Goal: Transaction & Acquisition: Purchase product/service

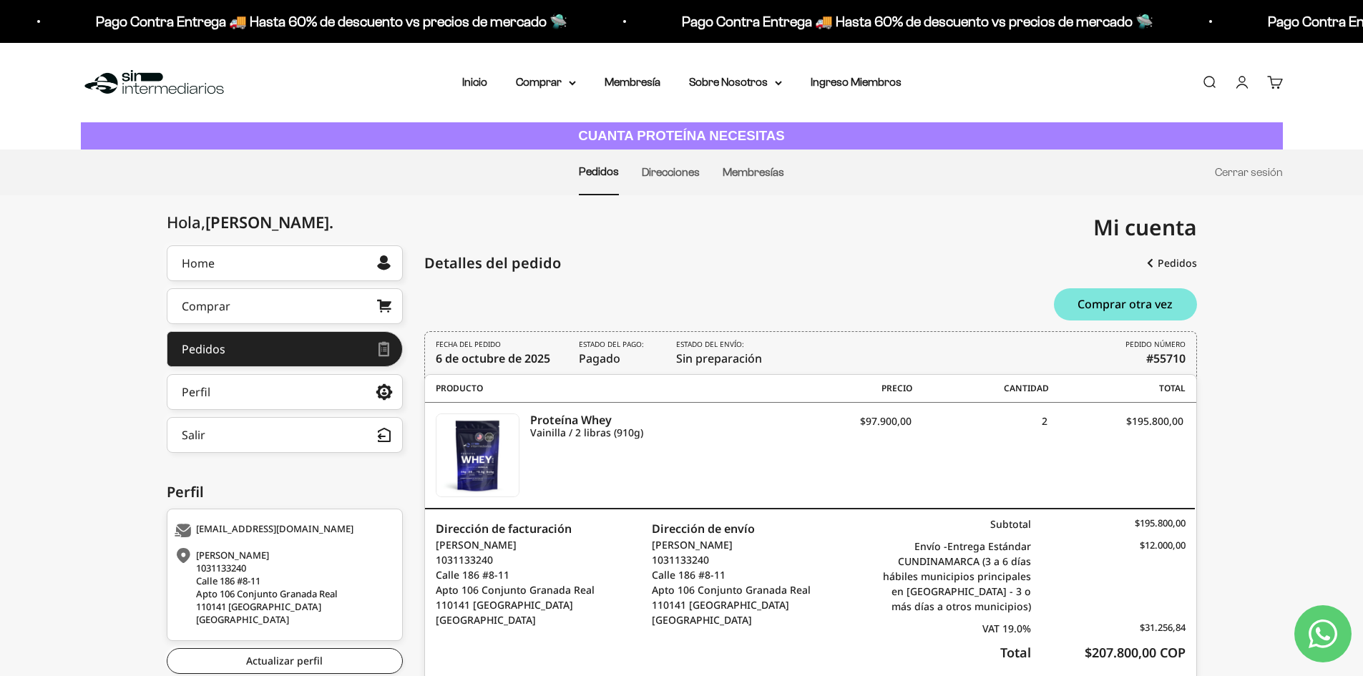
scroll to position [77, 0]
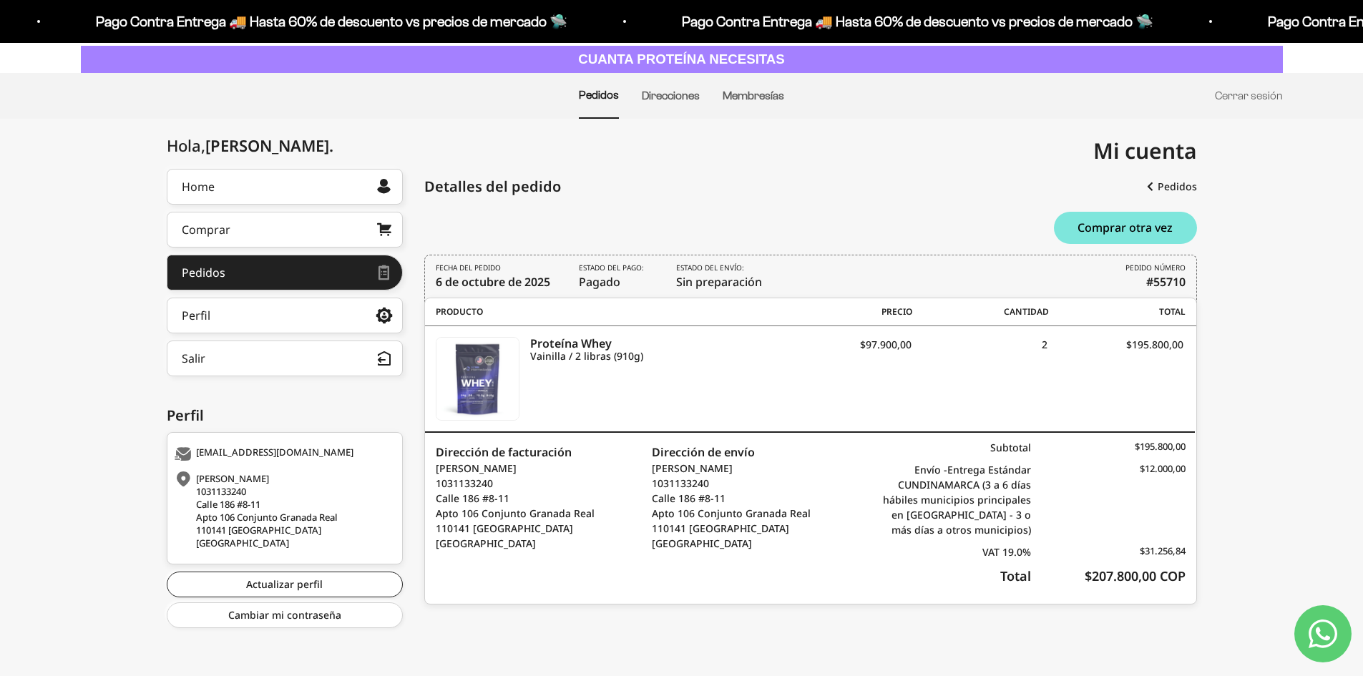
click at [499, 376] on img at bounding box center [478, 379] width 82 height 82
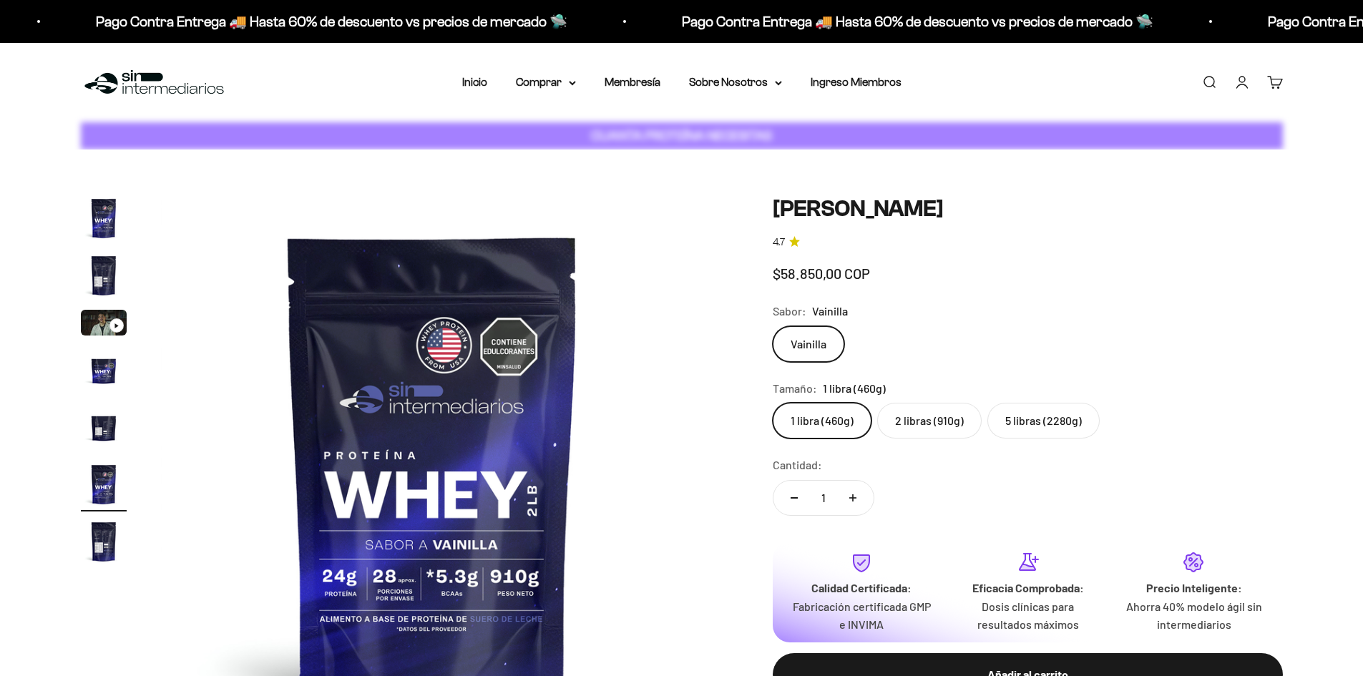
scroll to position [0, 2802]
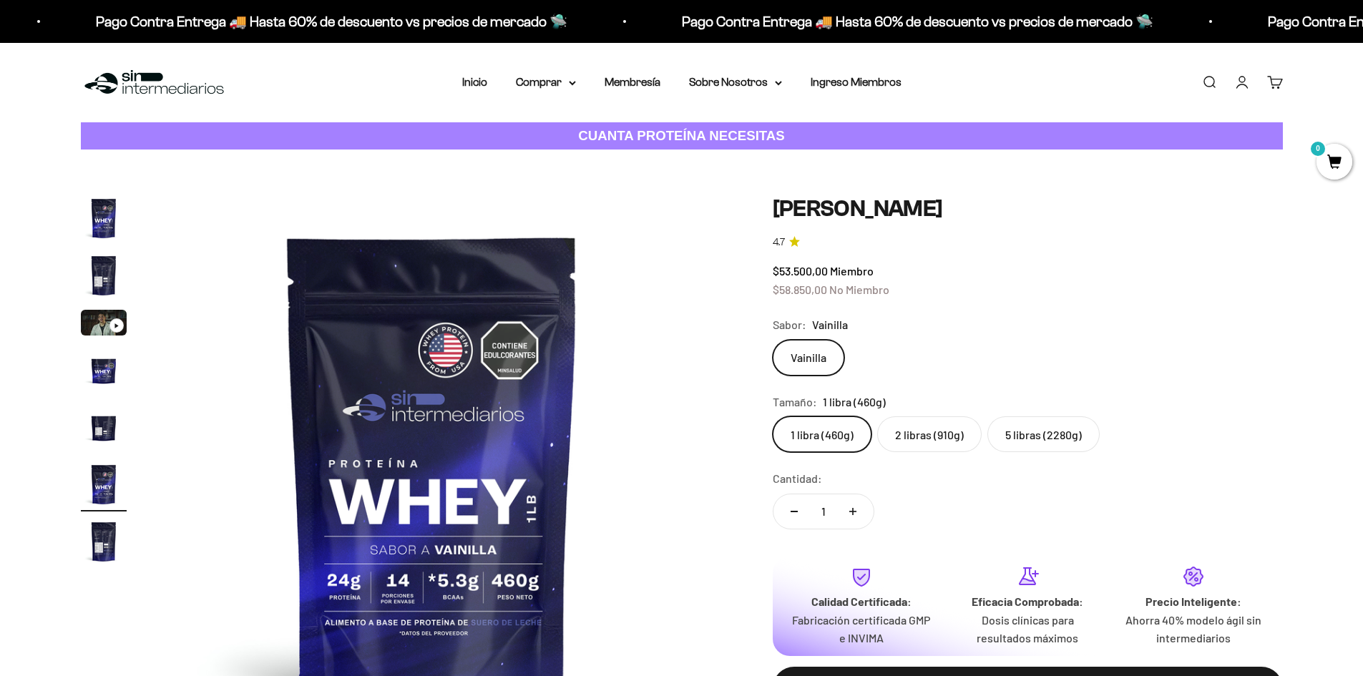
click at [114, 434] on img "Ir al artículo 5" at bounding box center [104, 427] width 46 height 46
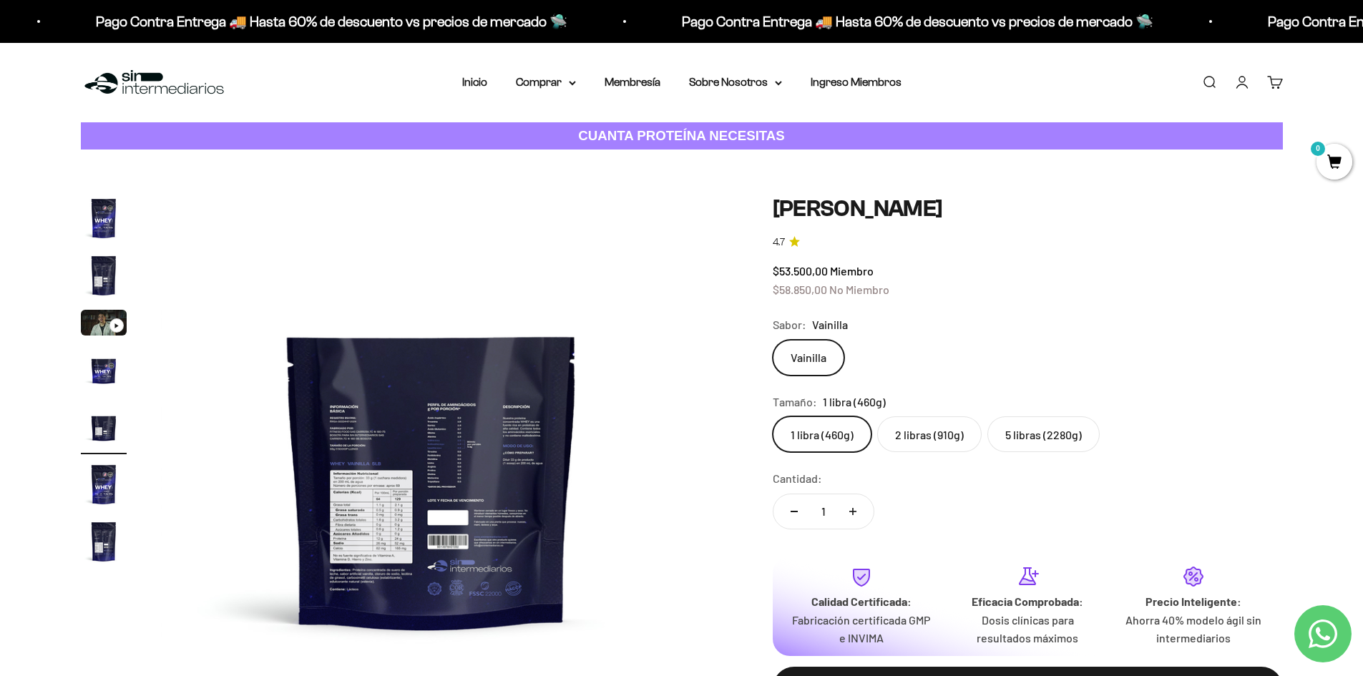
click at [449, 465] on img at bounding box center [431, 466] width 543 height 543
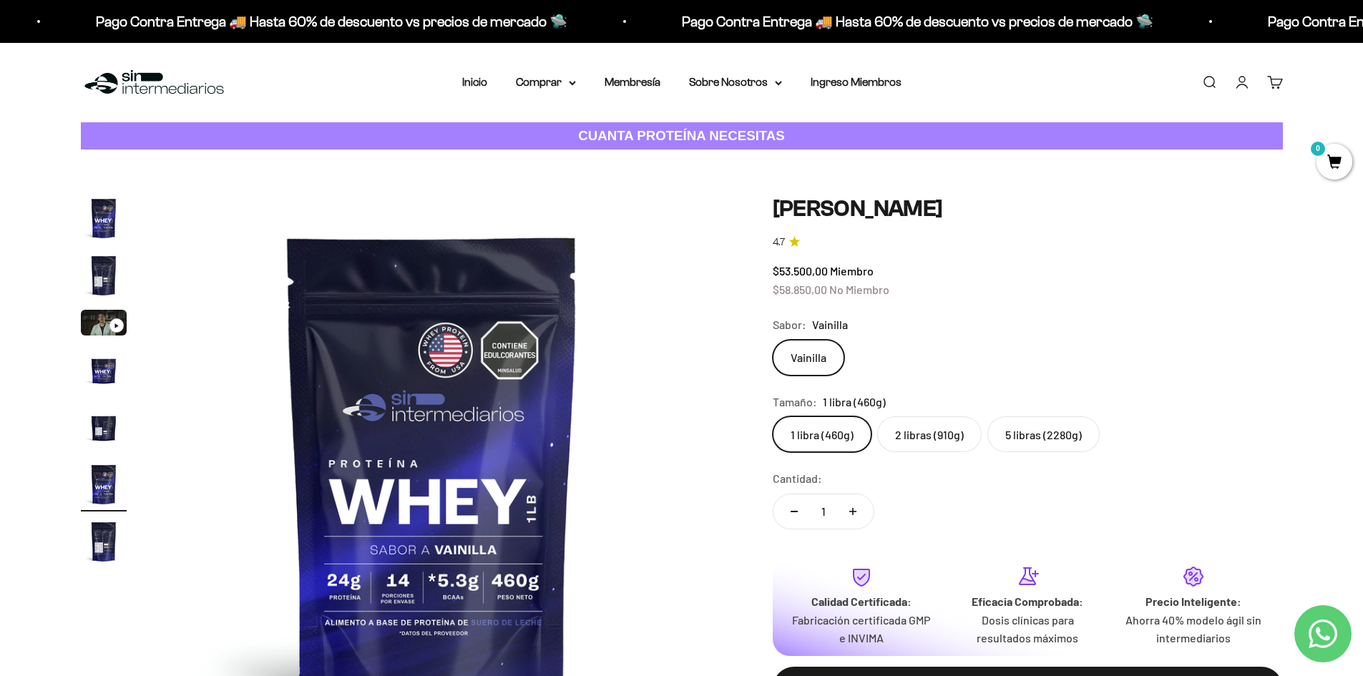
scroll to position [0, 0]
click at [107, 495] on img "Ir al artículo 6" at bounding box center [104, 485] width 46 height 46
click at [106, 431] on img "Ir al artículo 5" at bounding box center [104, 427] width 46 height 46
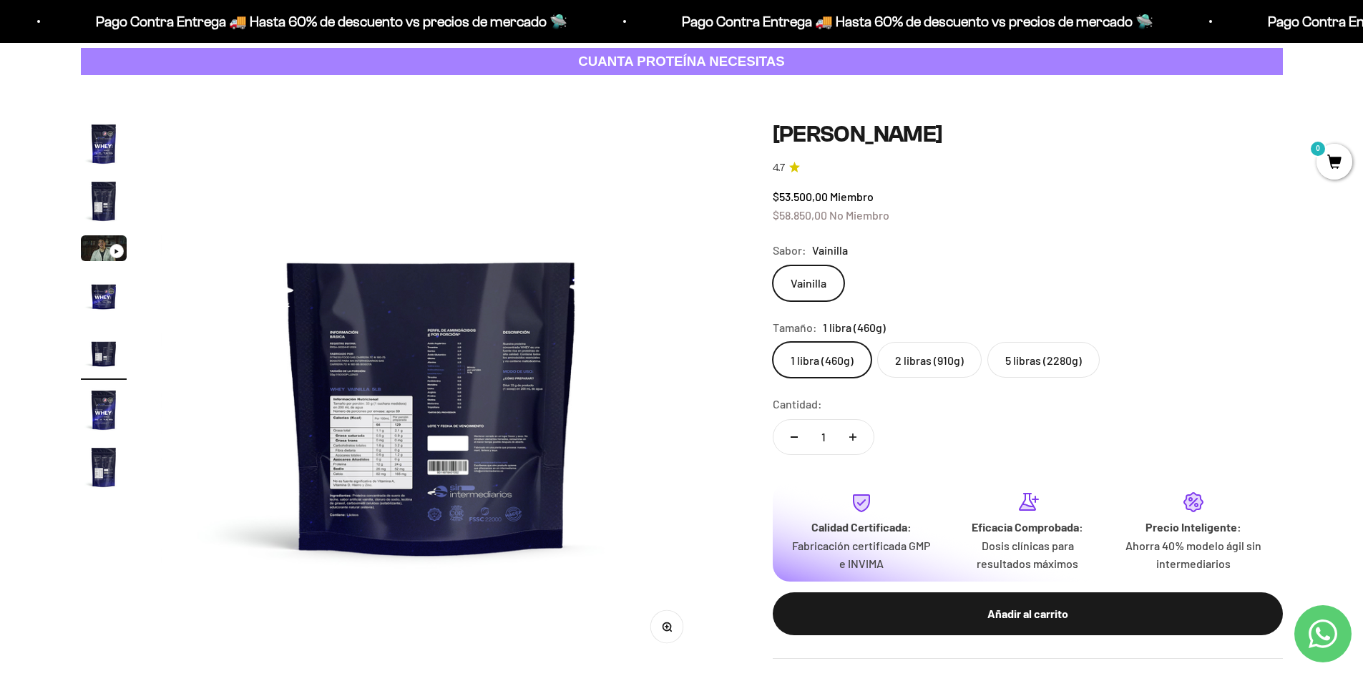
scroll to position [143, 0]
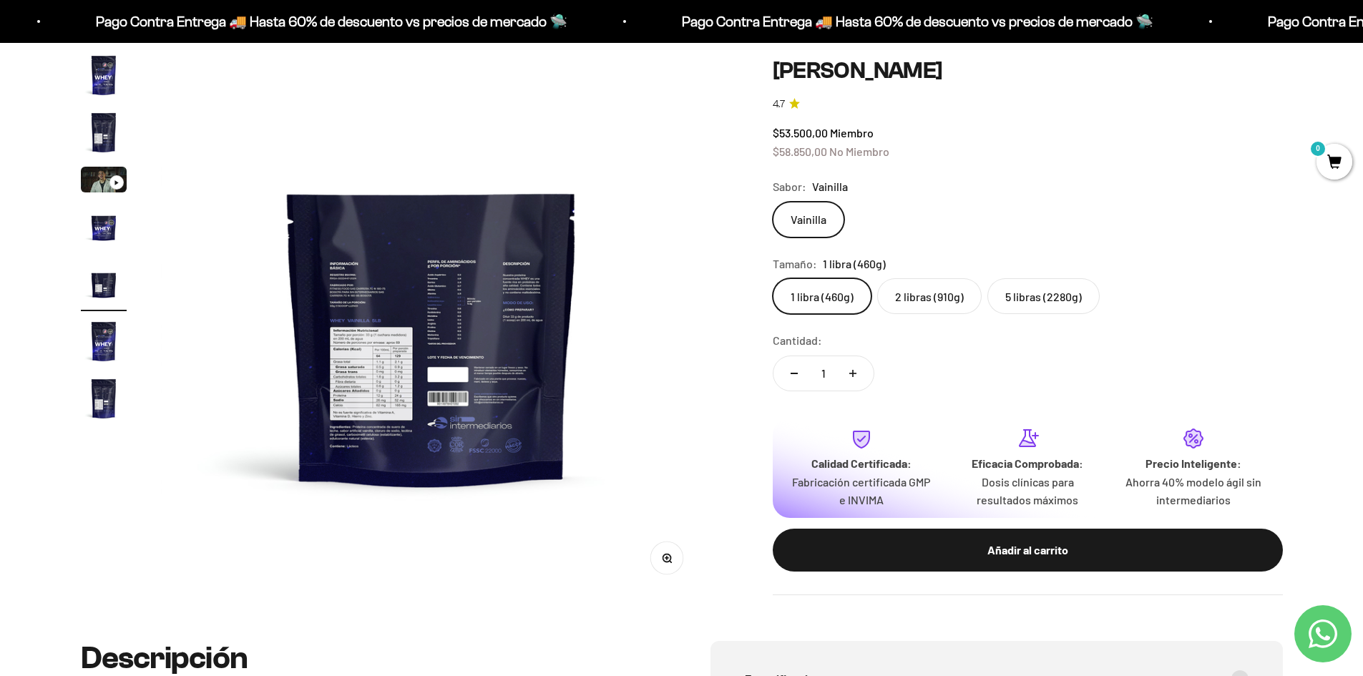
click at [671, 562] on icon "button" at bounding box center [669, 561] width 1 height 1
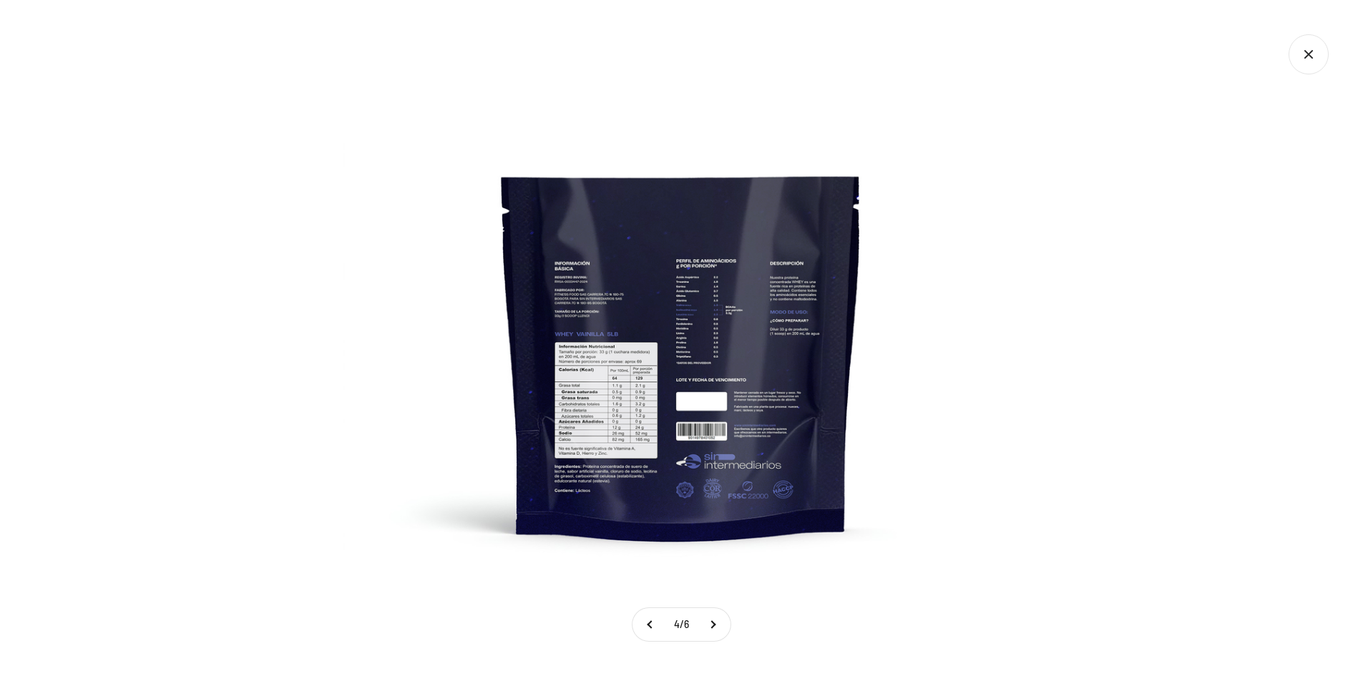
click at [602, 383] on img at bounding box center [681, 338] width 676 height 676
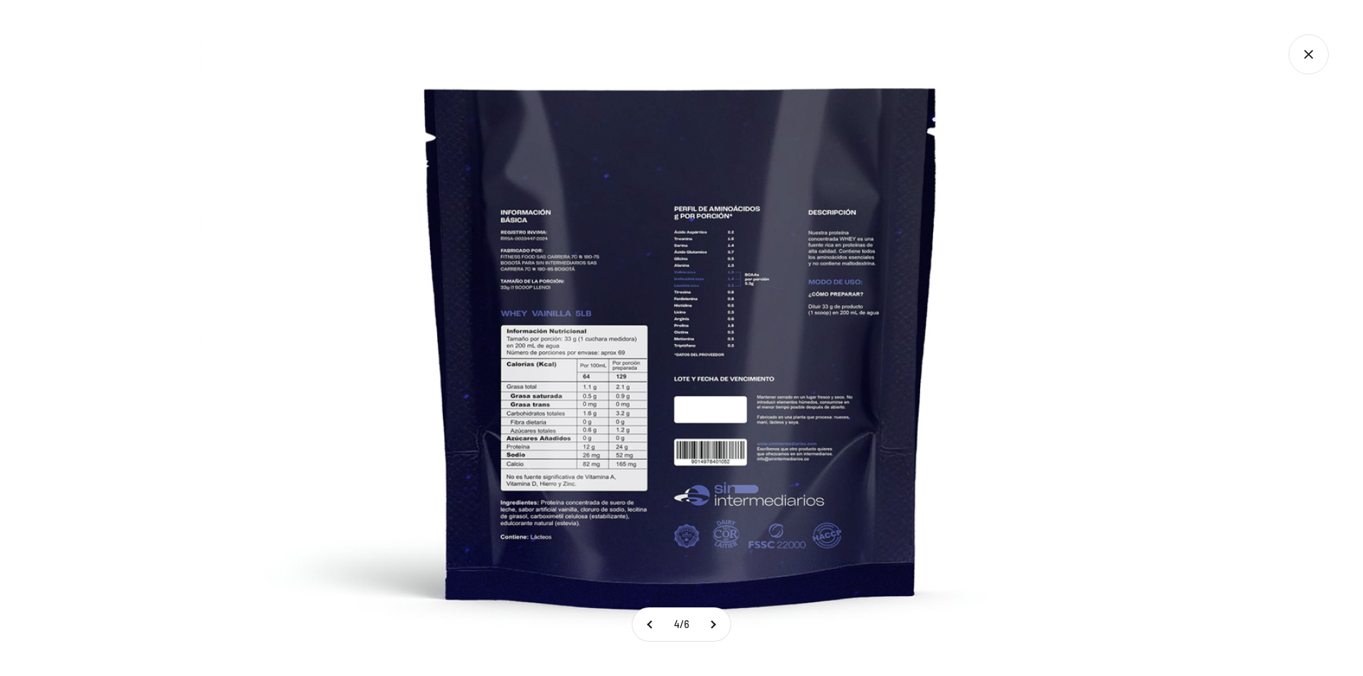
click at [658, 343] on img at bounding box center [682, 319] width 966 height 966
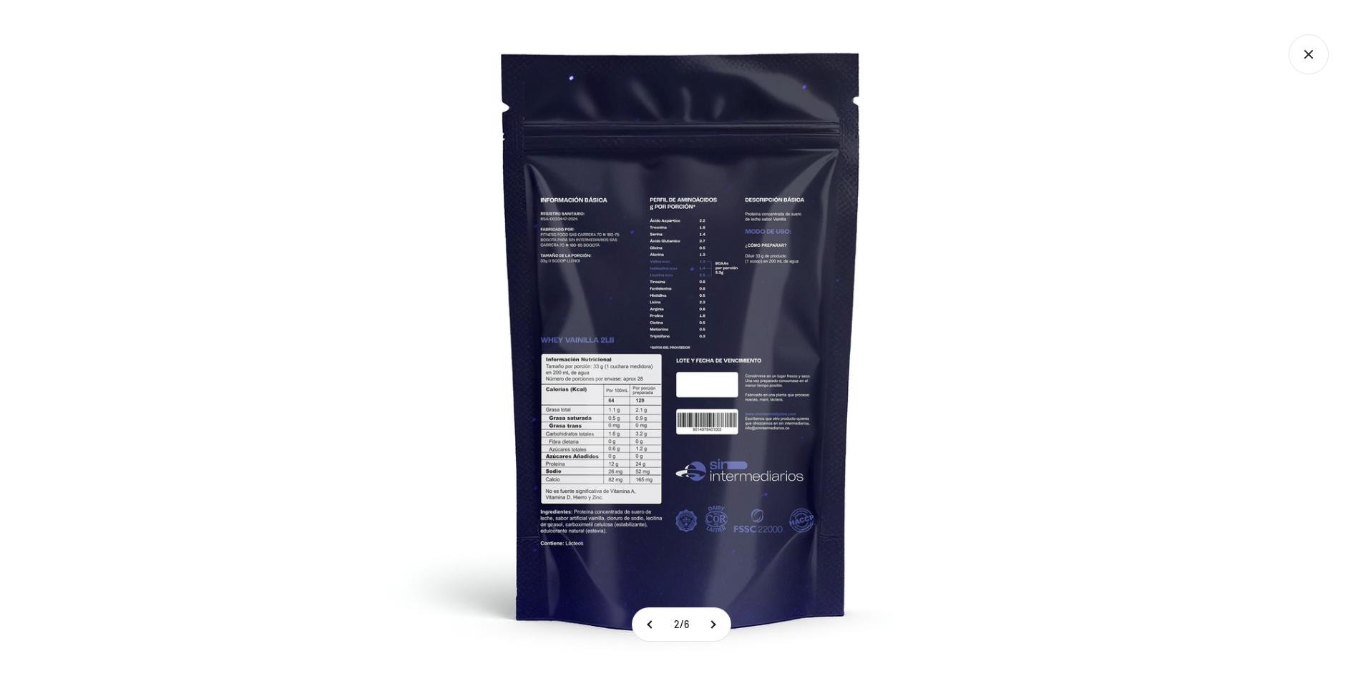
click at [624, 434] on img at bounding box center [681, 338] width 676 height 676
